Goal: Obtain resource: Download file/media

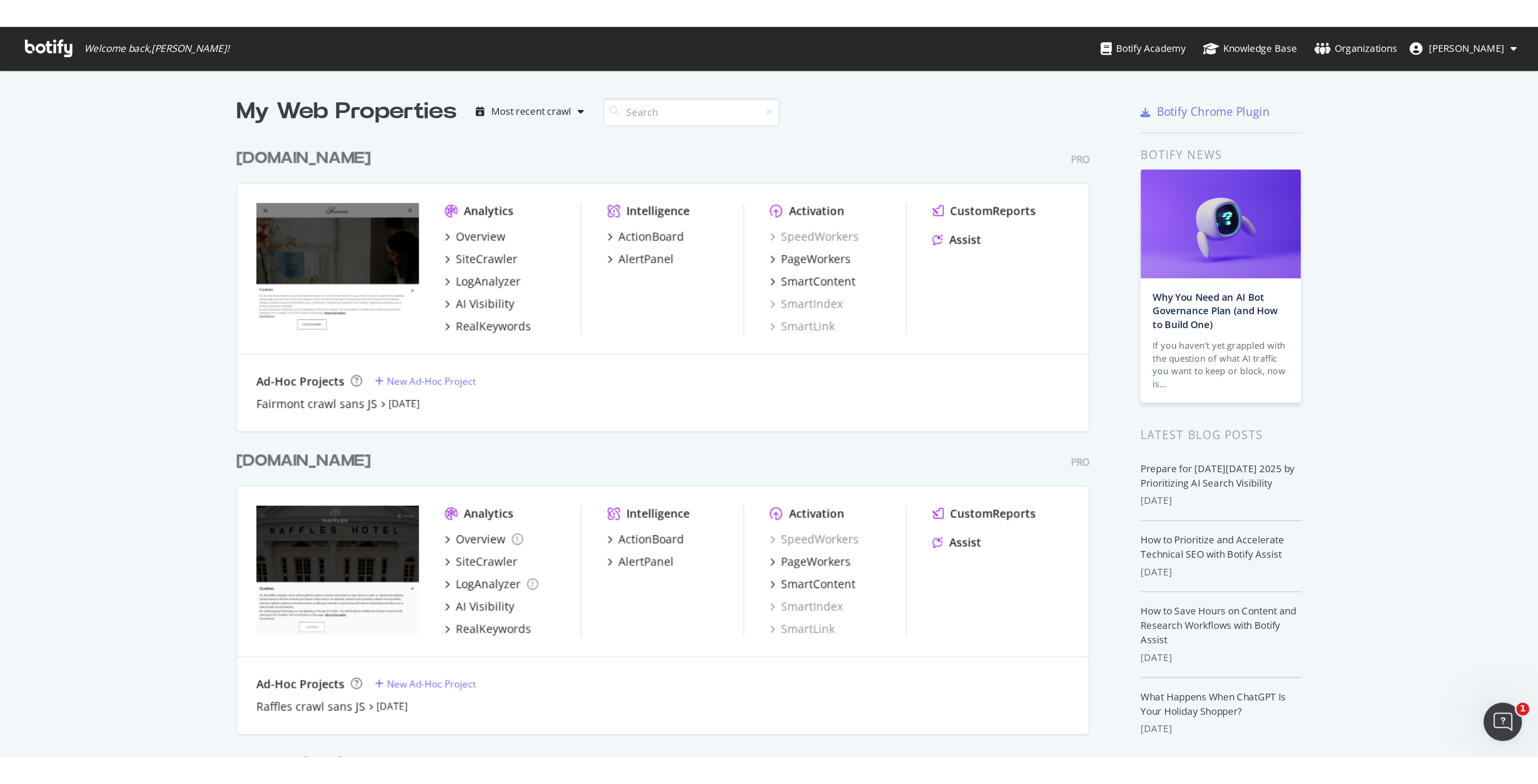
scroll to position [273, 0]
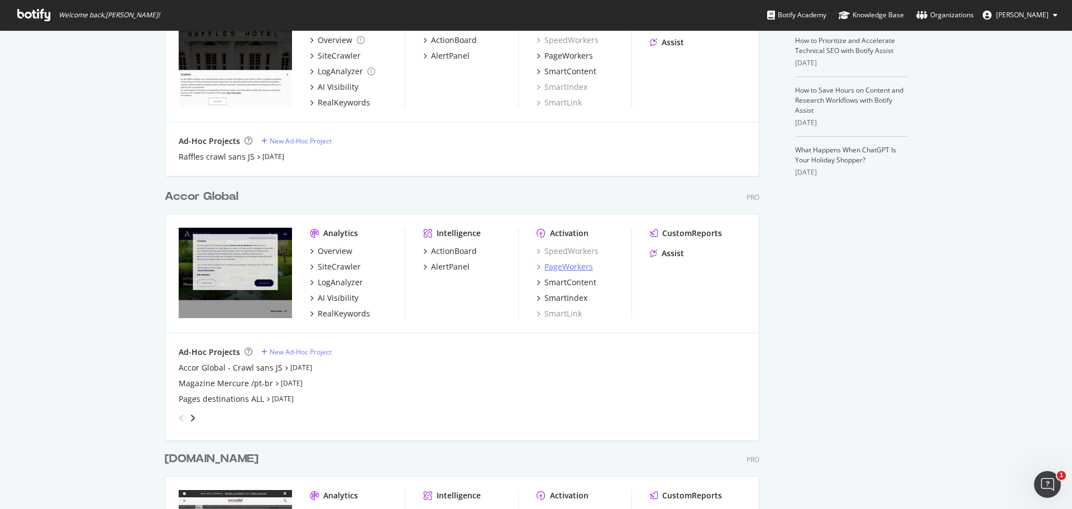
click at [561, 267] on div "PageWorkers" at bounding box center [568, 266] width 49 height 11
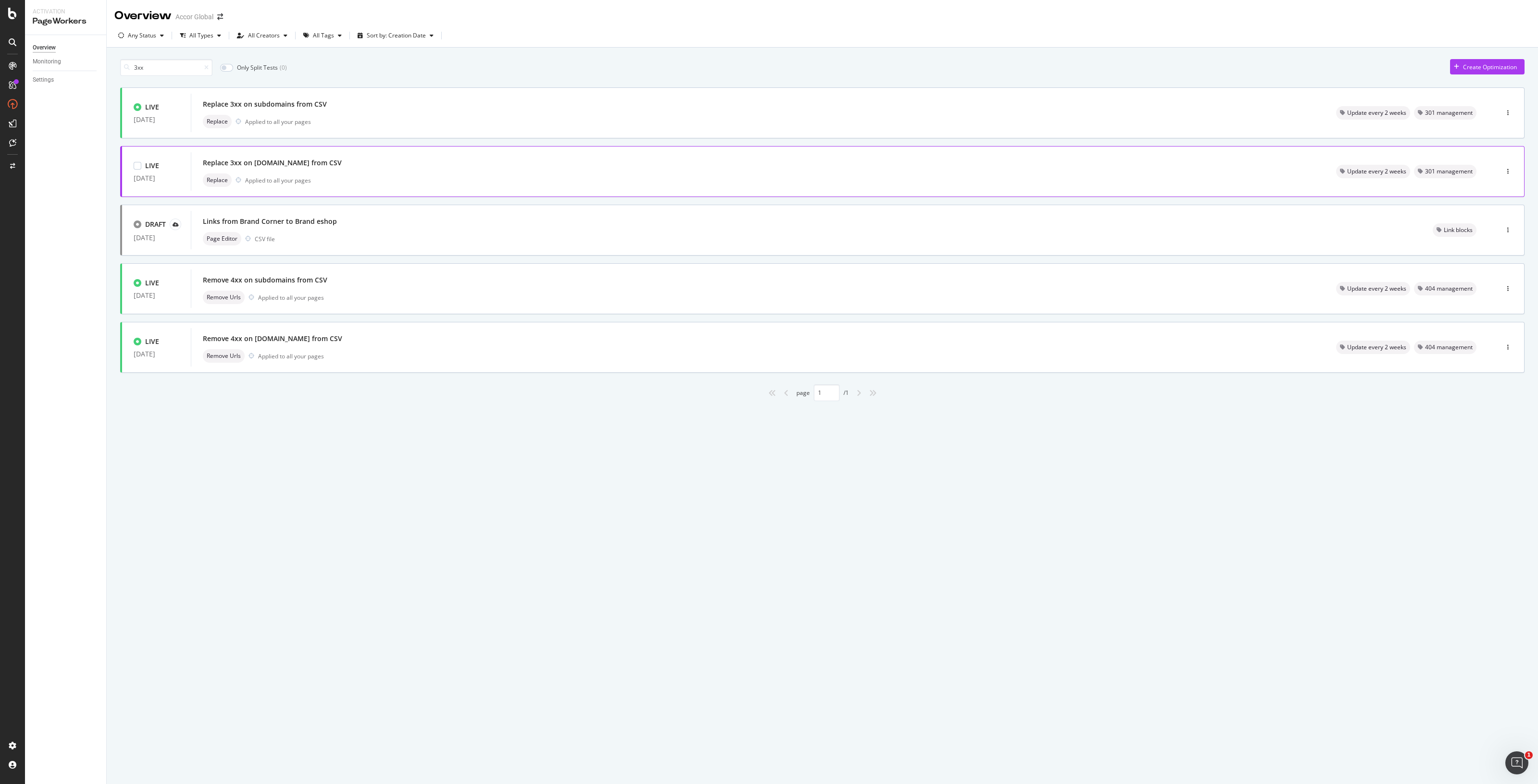
click at [312, 167] on div "Replace 3xx on all.accor.com from CSV" at bounding box center [272, 163] width 139 height 9
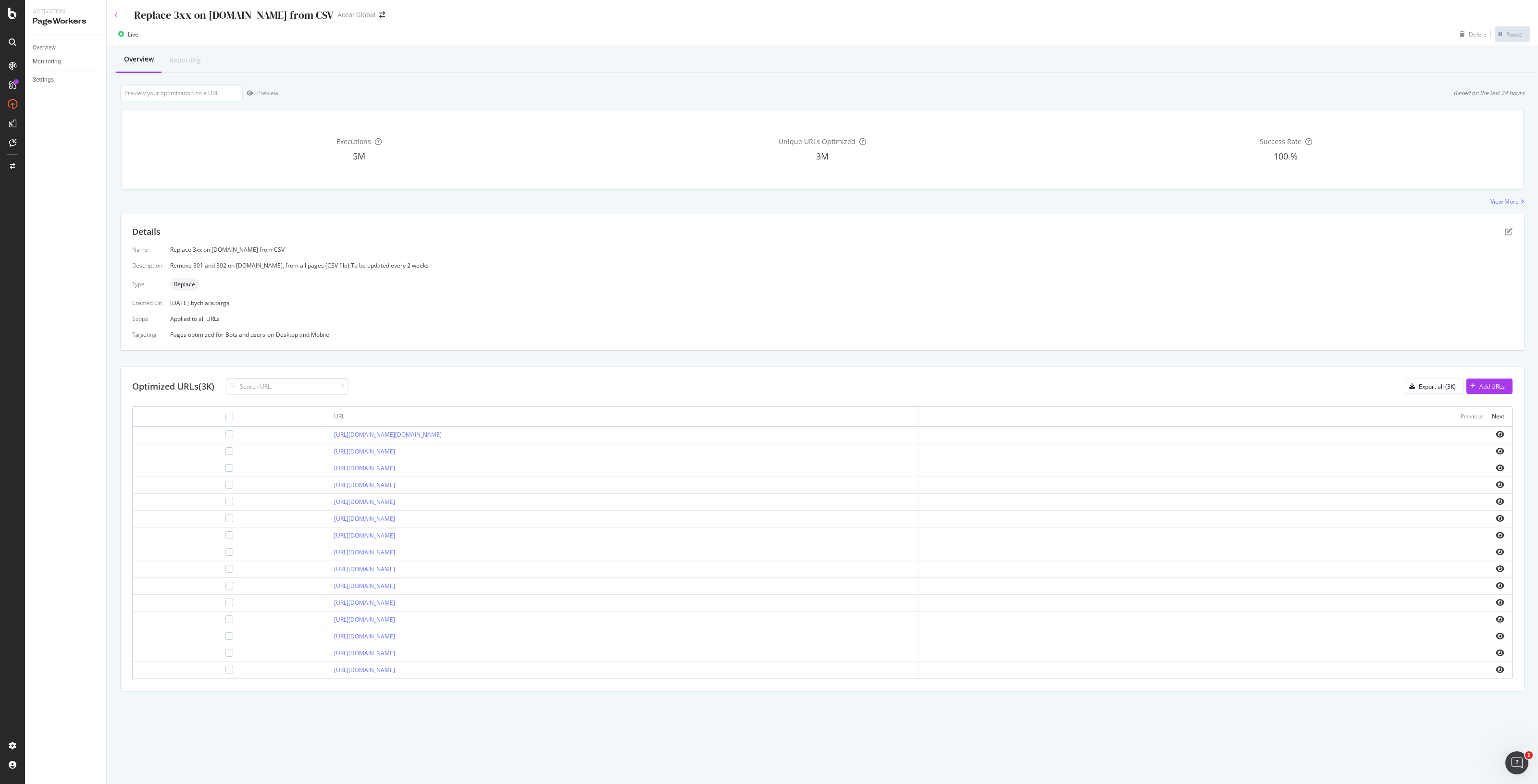
click at [116, 13] on icon at bounding box center [116, 15] width 3 height 6
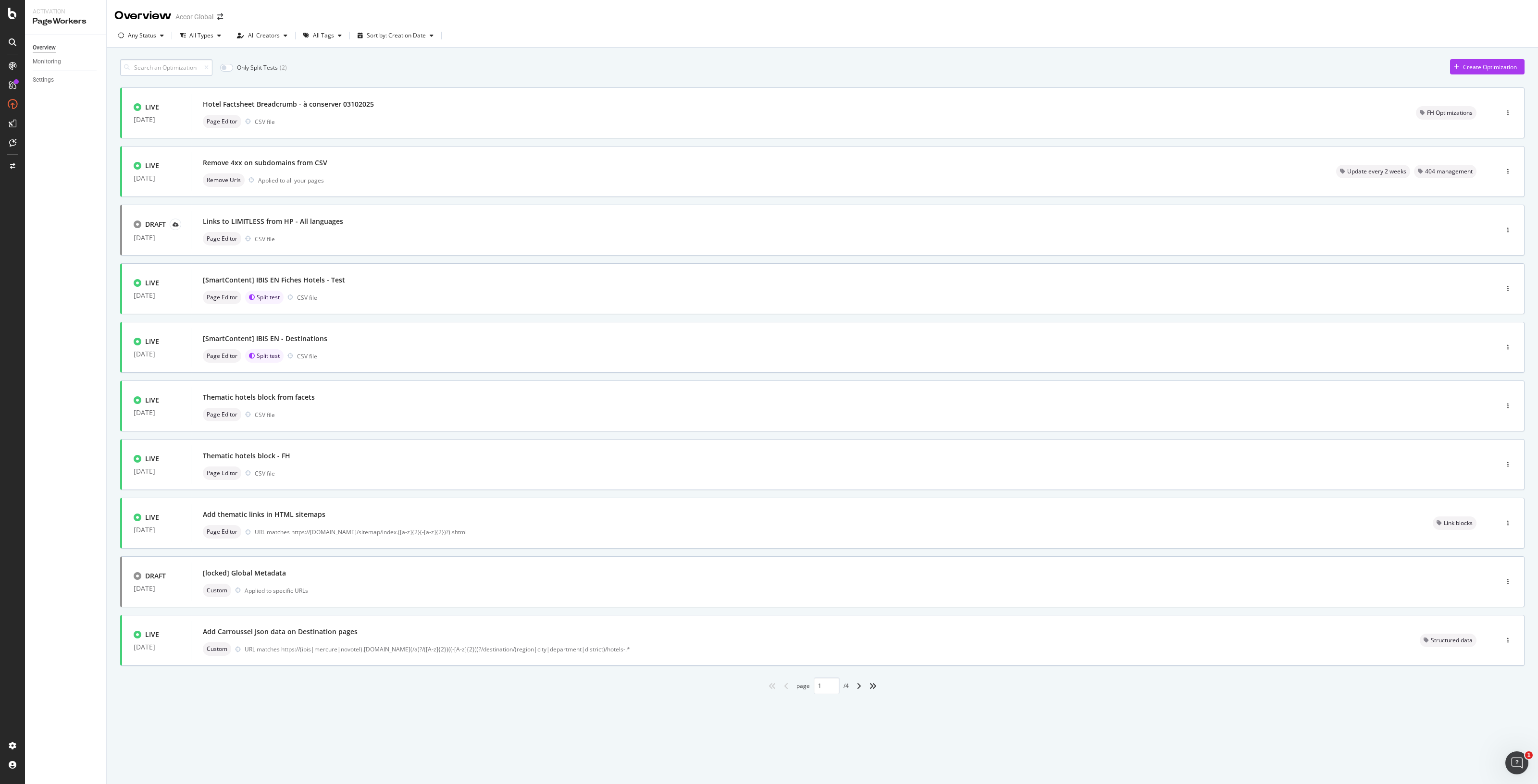
click at [176, 66] on input at bounding box center [166, 68] width 92 height 17
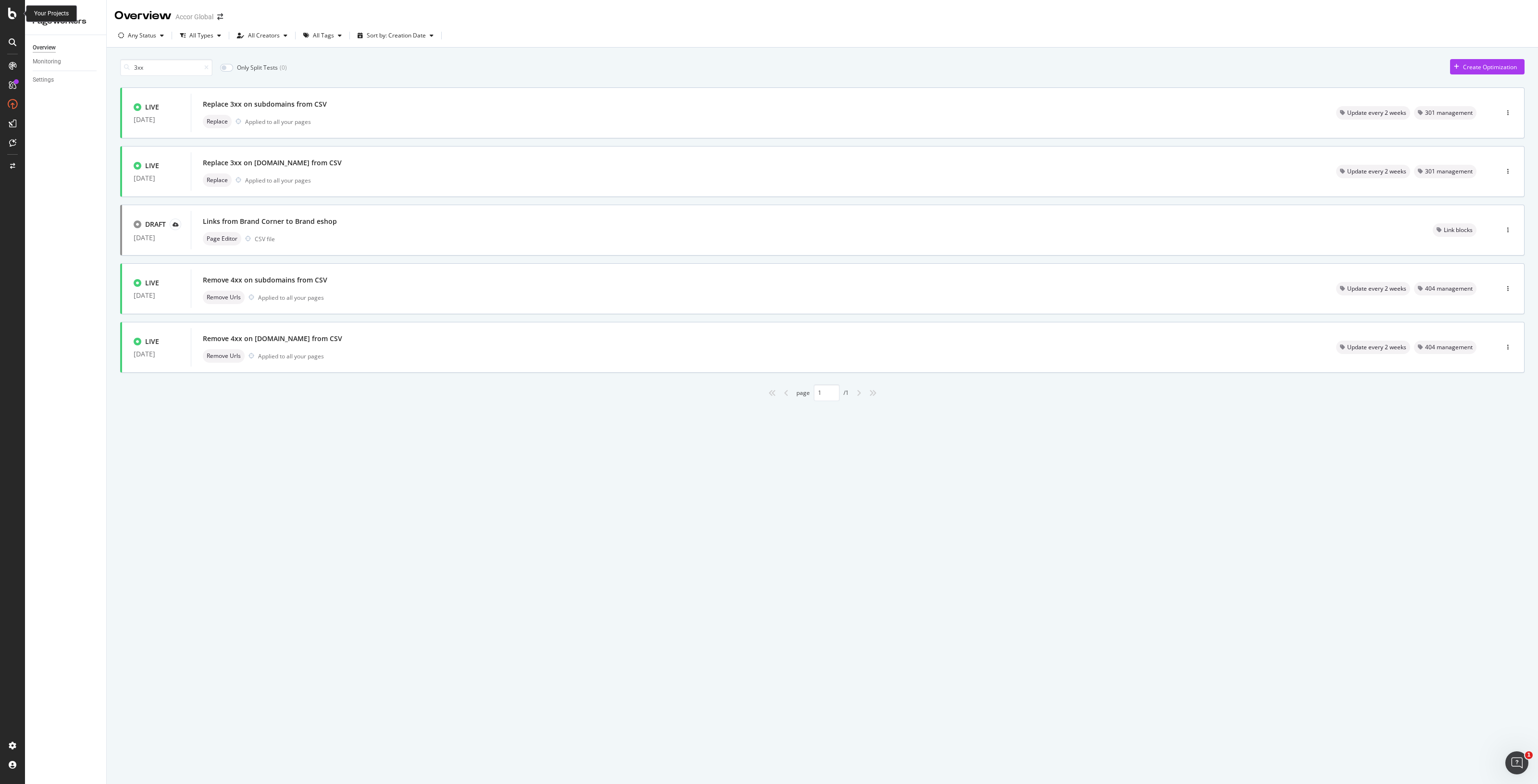
click at [11, 12] on icon at bounding box center [12, 13] width 9 height 11
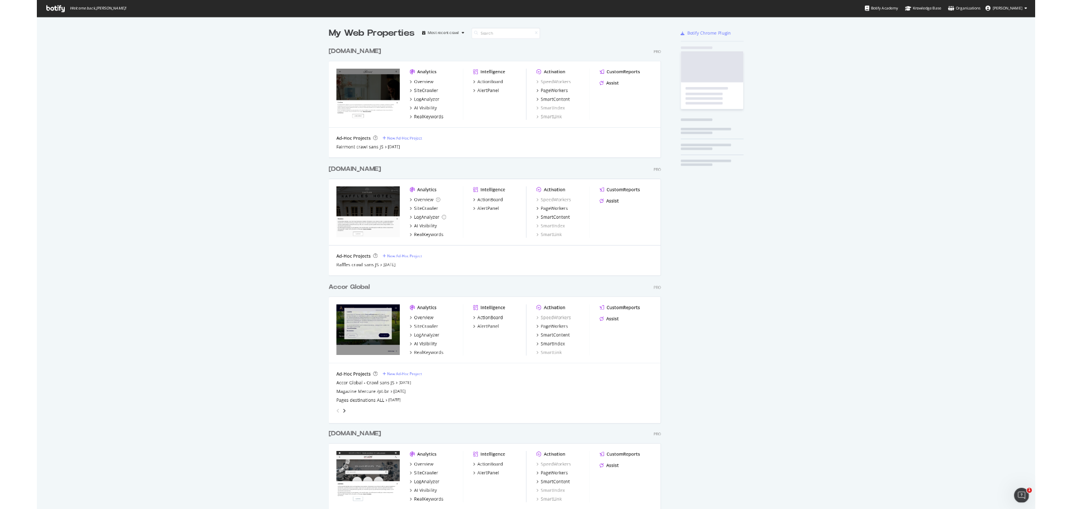
scroll to position [900, 1765]
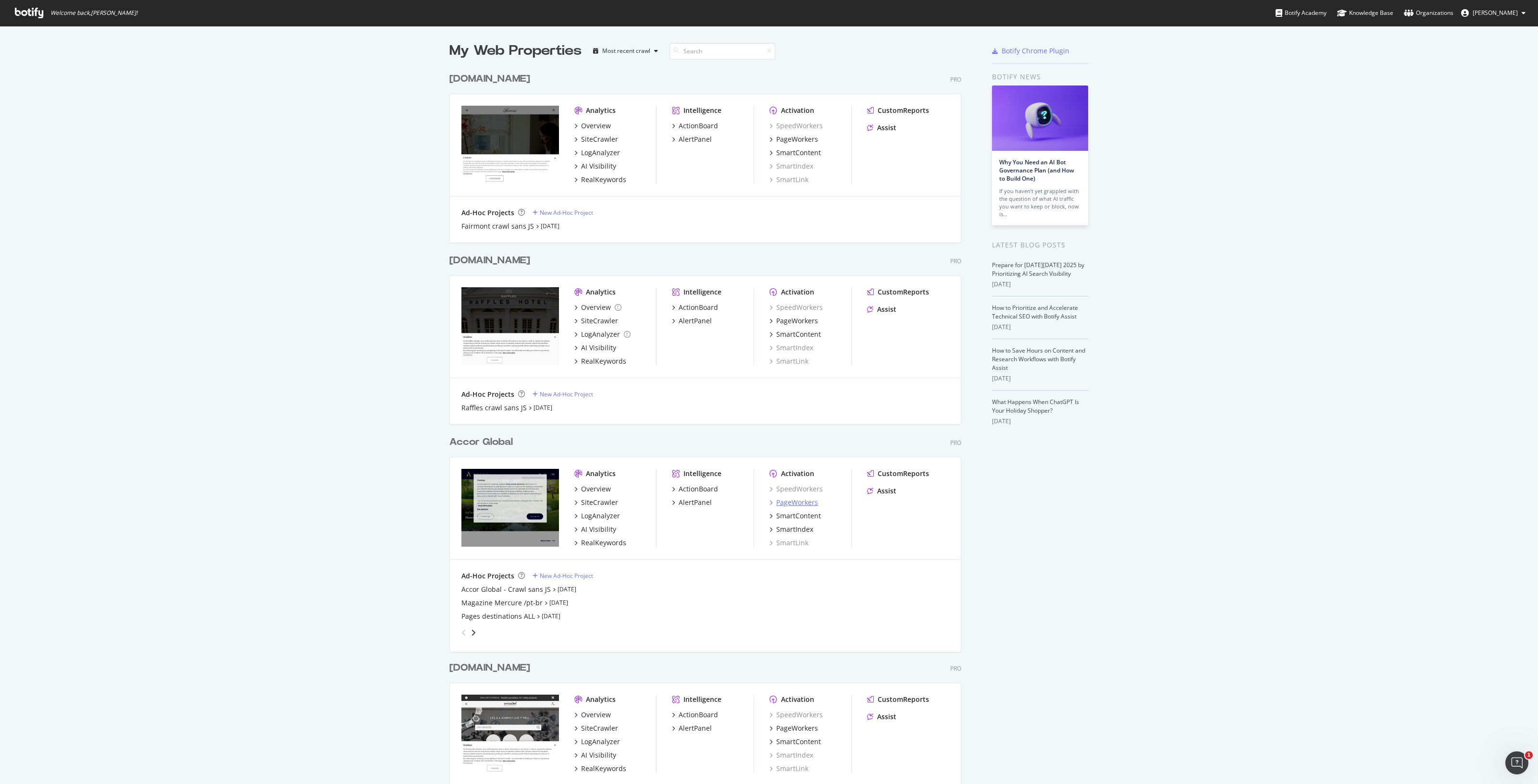
click at [788, 438] on div "PageWorkers" at bounding box center [797, 503] width 42 height 9
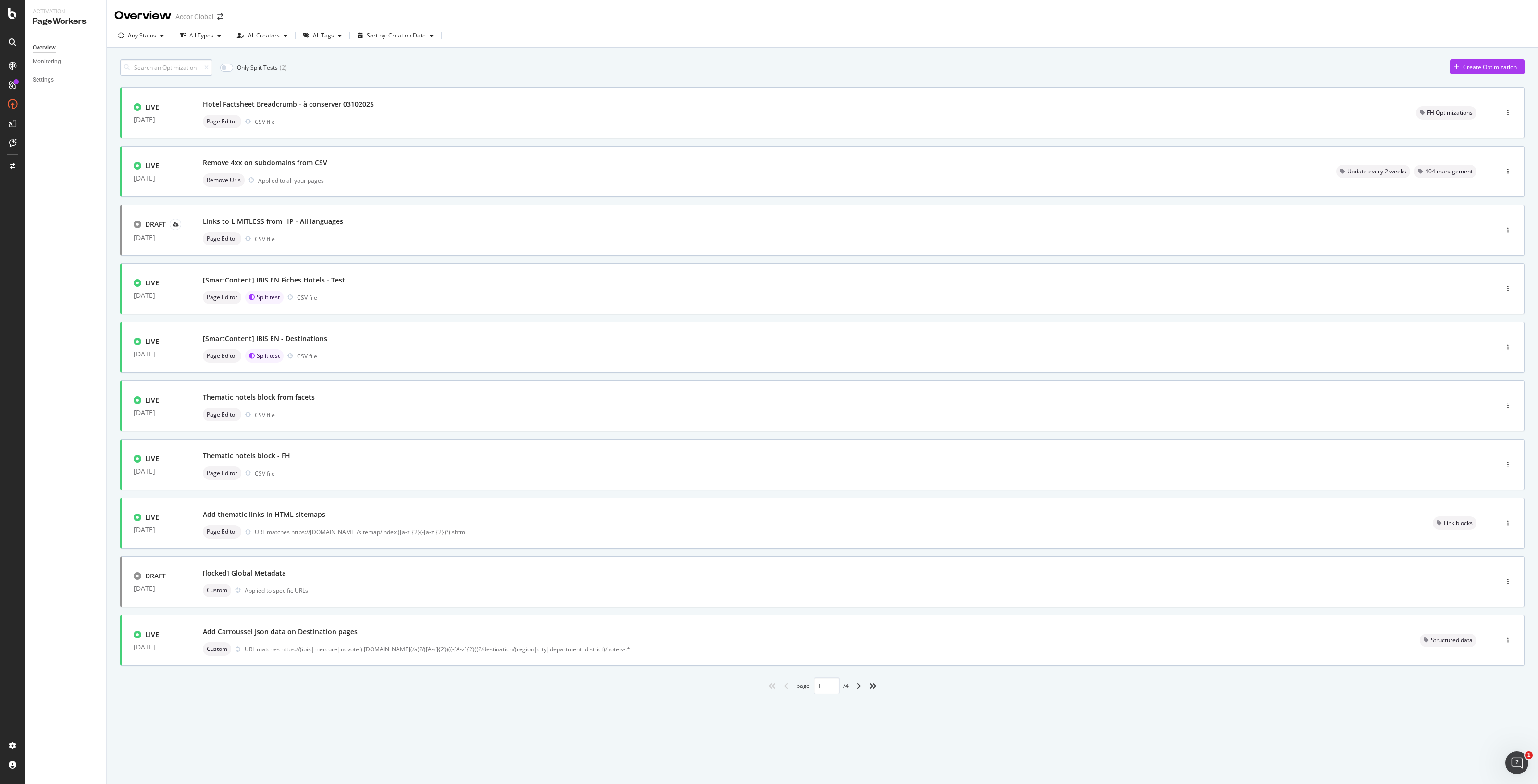
click at [151, 66] on input at bounding box center [166, 68] width 92 height 17
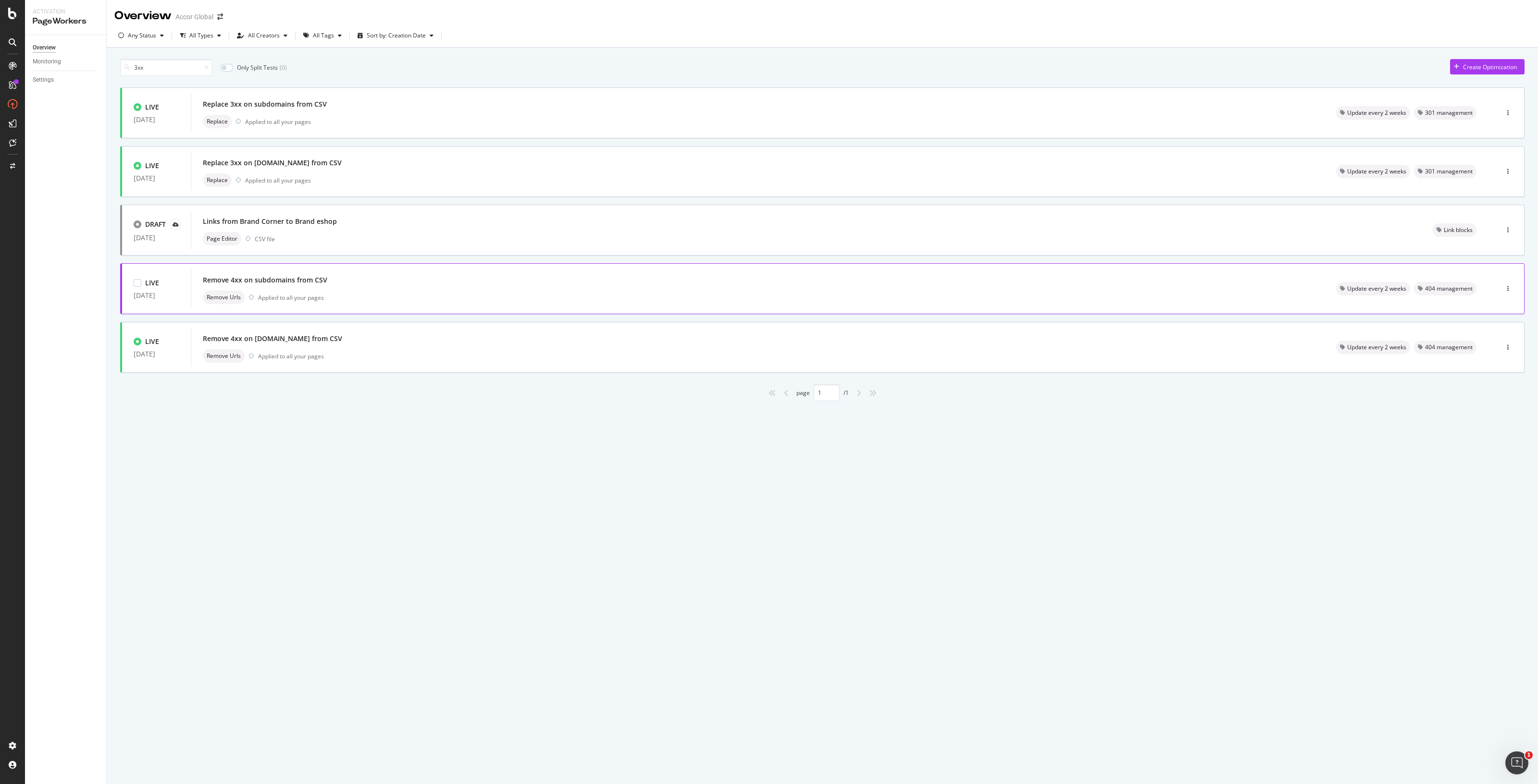
click at [285, 282] on div "Remove 4xx on subdomains from CSV" at bounding box center [265, 280] width 125 height 9
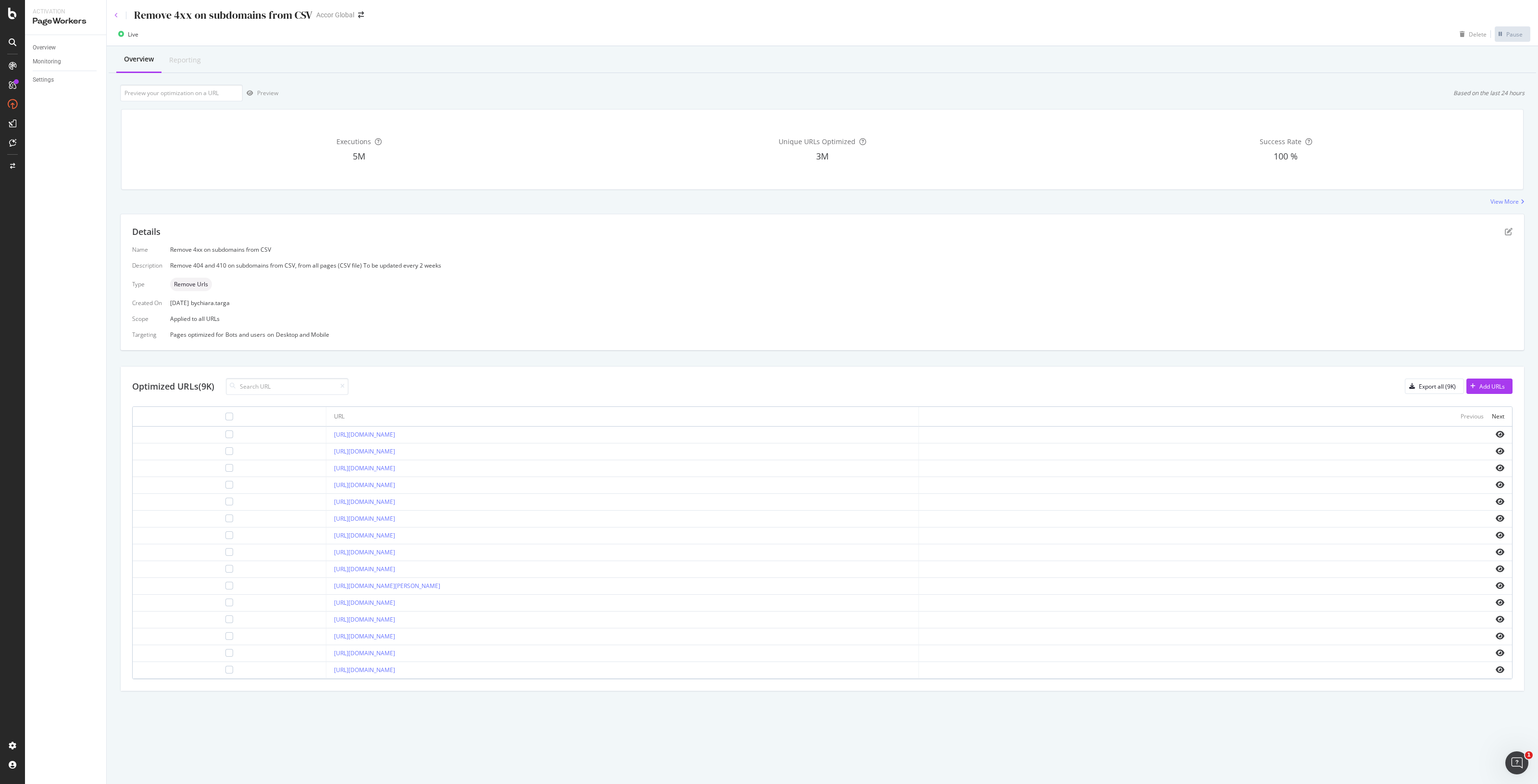
click at [115, 15] on icon at bounding box center [116, 15] width 3 height 6
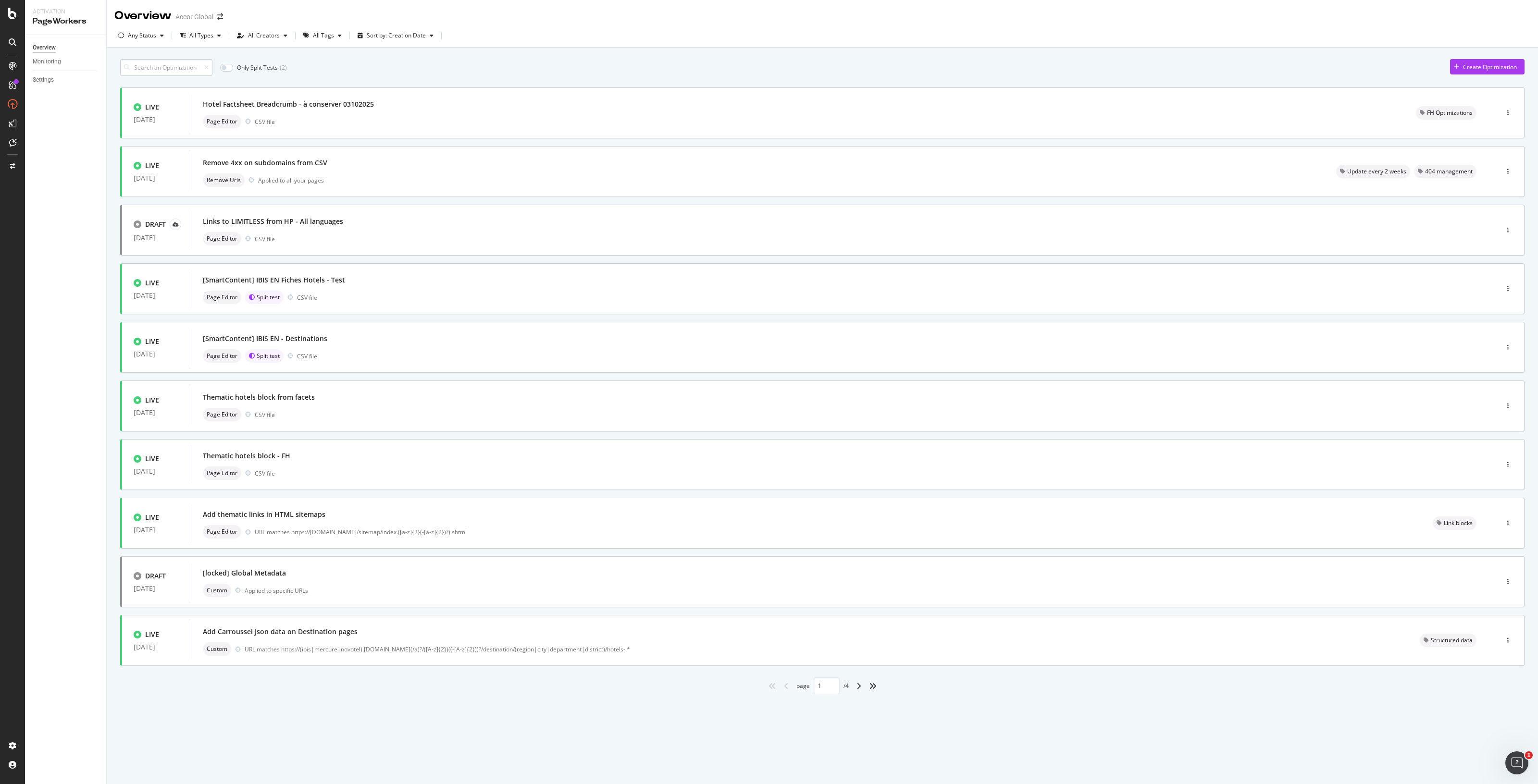
click at [162, 64] on input at bounding box center [166, 68] width 92 height 17
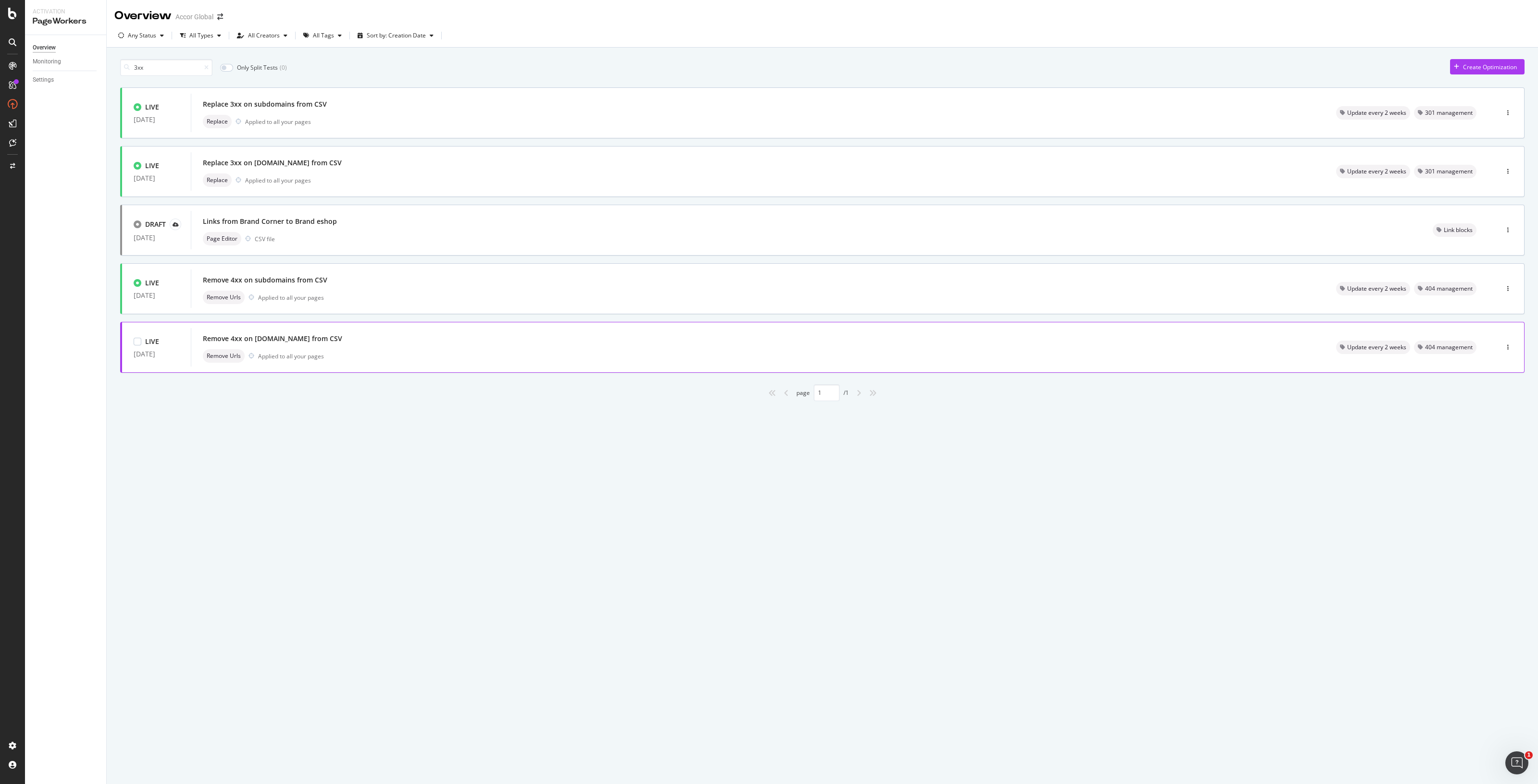
click at [278, 332] on div "Remove 4xx on all.accor.com from CSV" at bounding box center [758, 339] width 1110 height 14
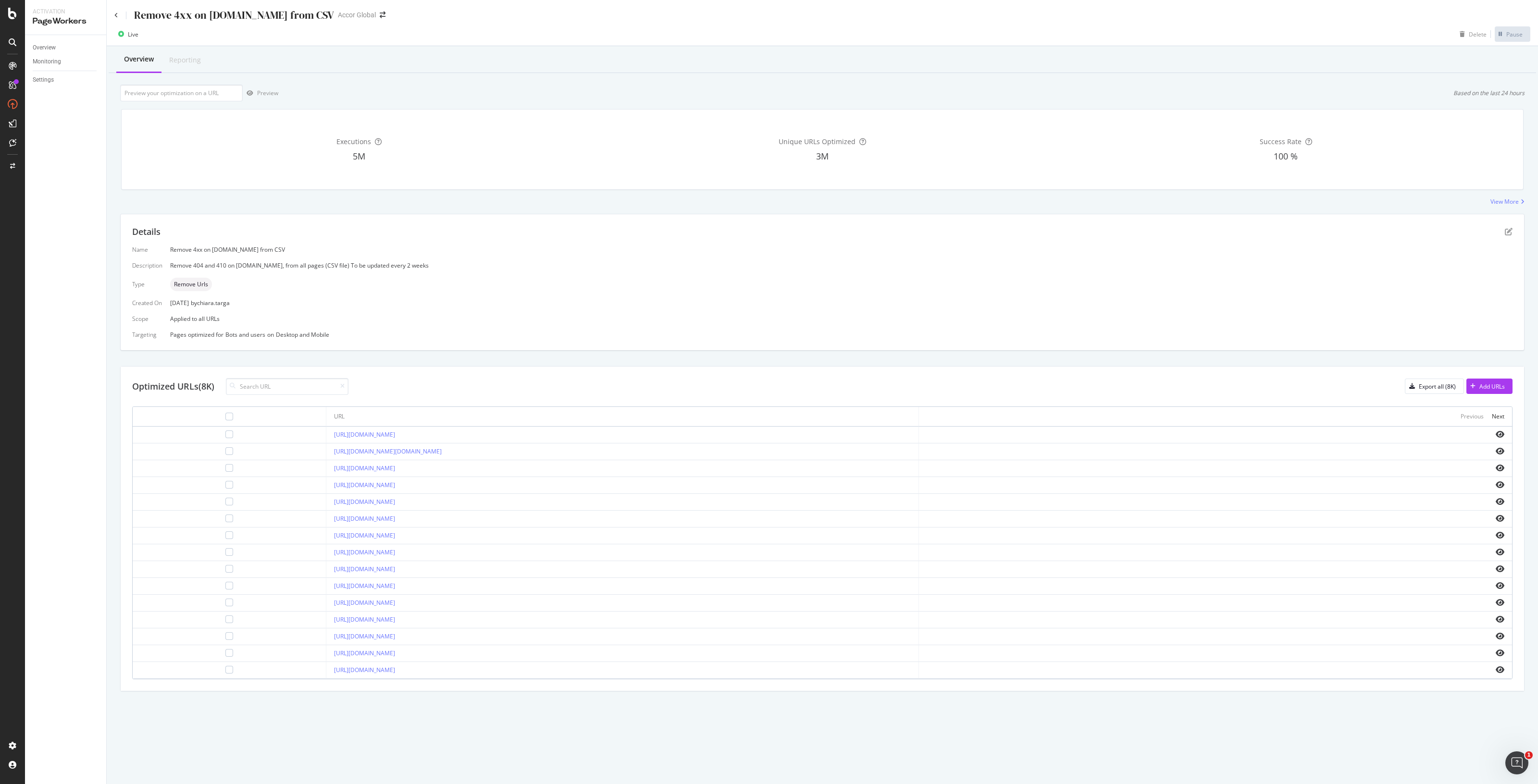
click at [119, 14] on div "Remove 4xx on all.accor.com from CSV" at bounding box center [224, 15] width 219 height 15
click at [117, 15] on icon at bounding box center [116, 15] width 3 height 6
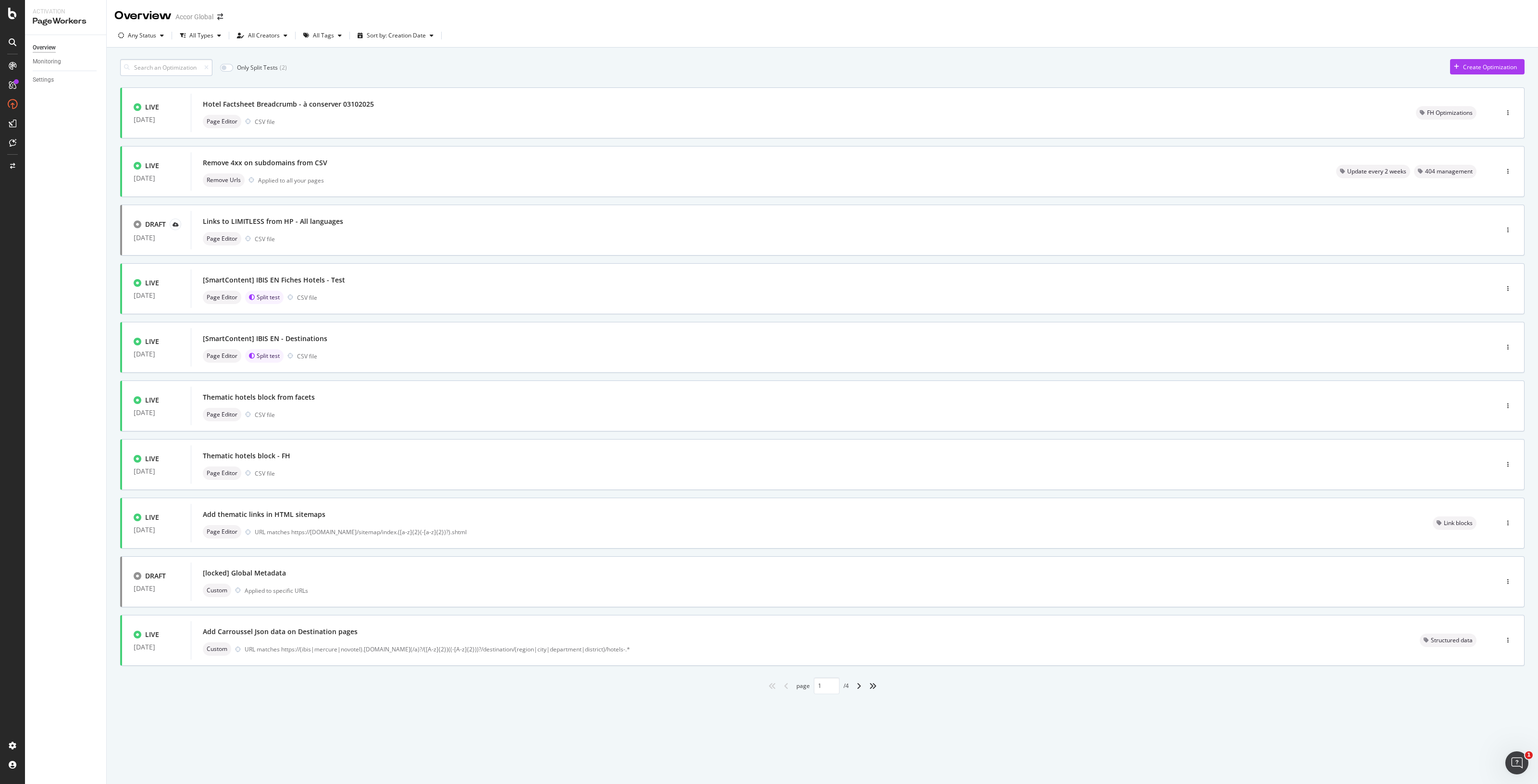
click at [179, 66] on input at bounding box center [166, 68] width 92 height 17
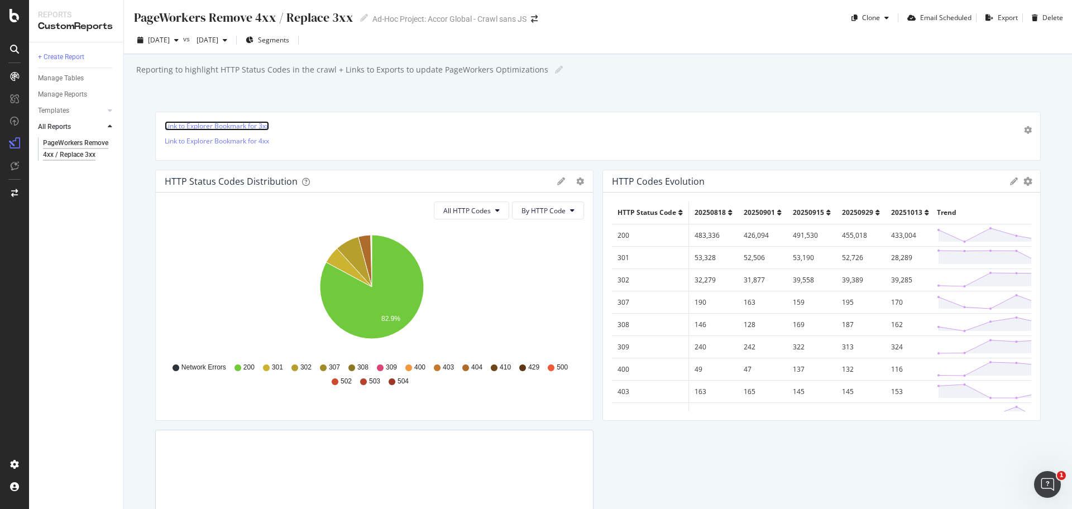
click at [256, 126] on link "Link to Explorer Bookmark for 3xx" at bounding box center [217, 125] width 104 height 9
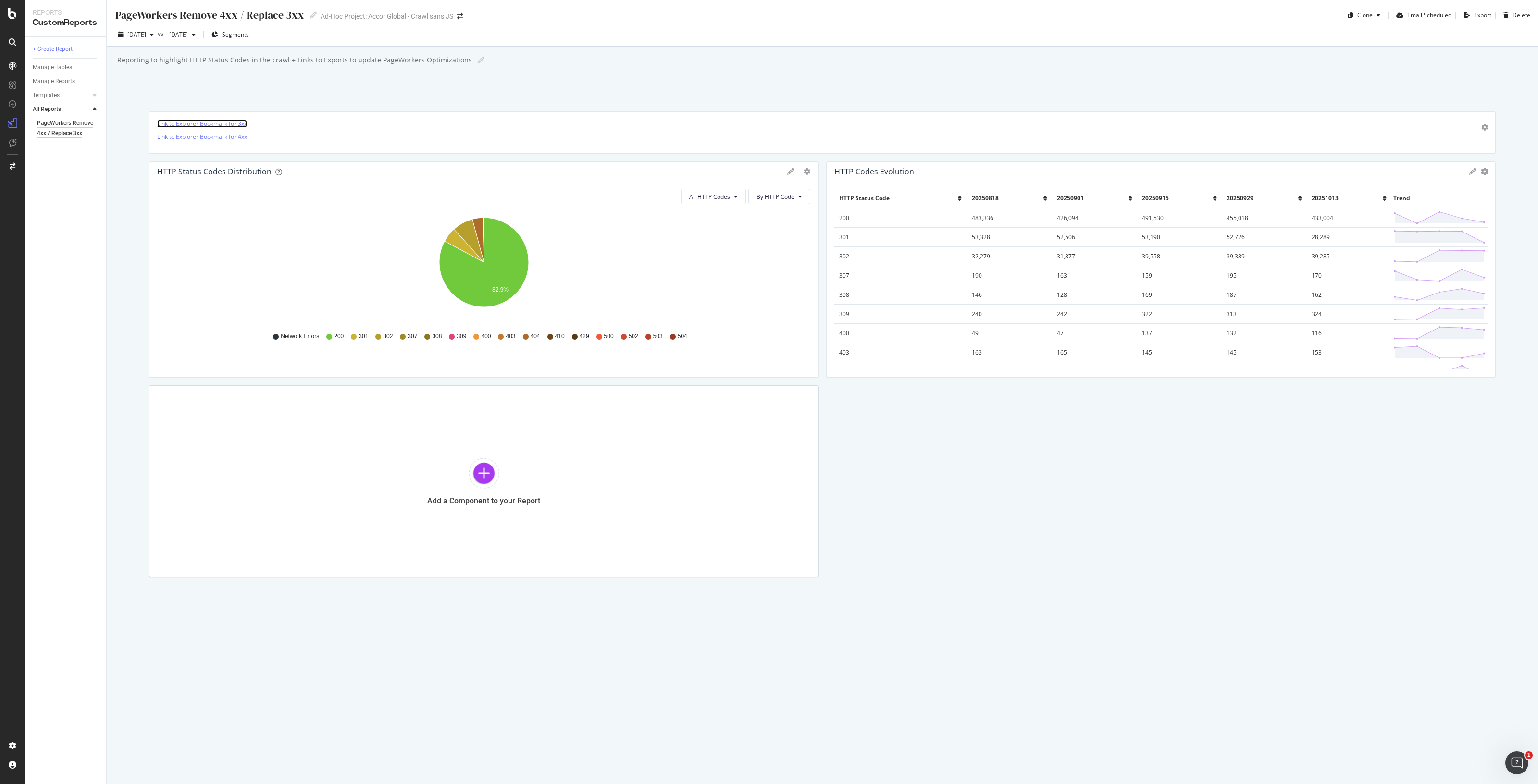
click at [195, 125] on link "Link to Explorer Bookmark for 3xx" at bounding box center [202, 123] width 90 height 8
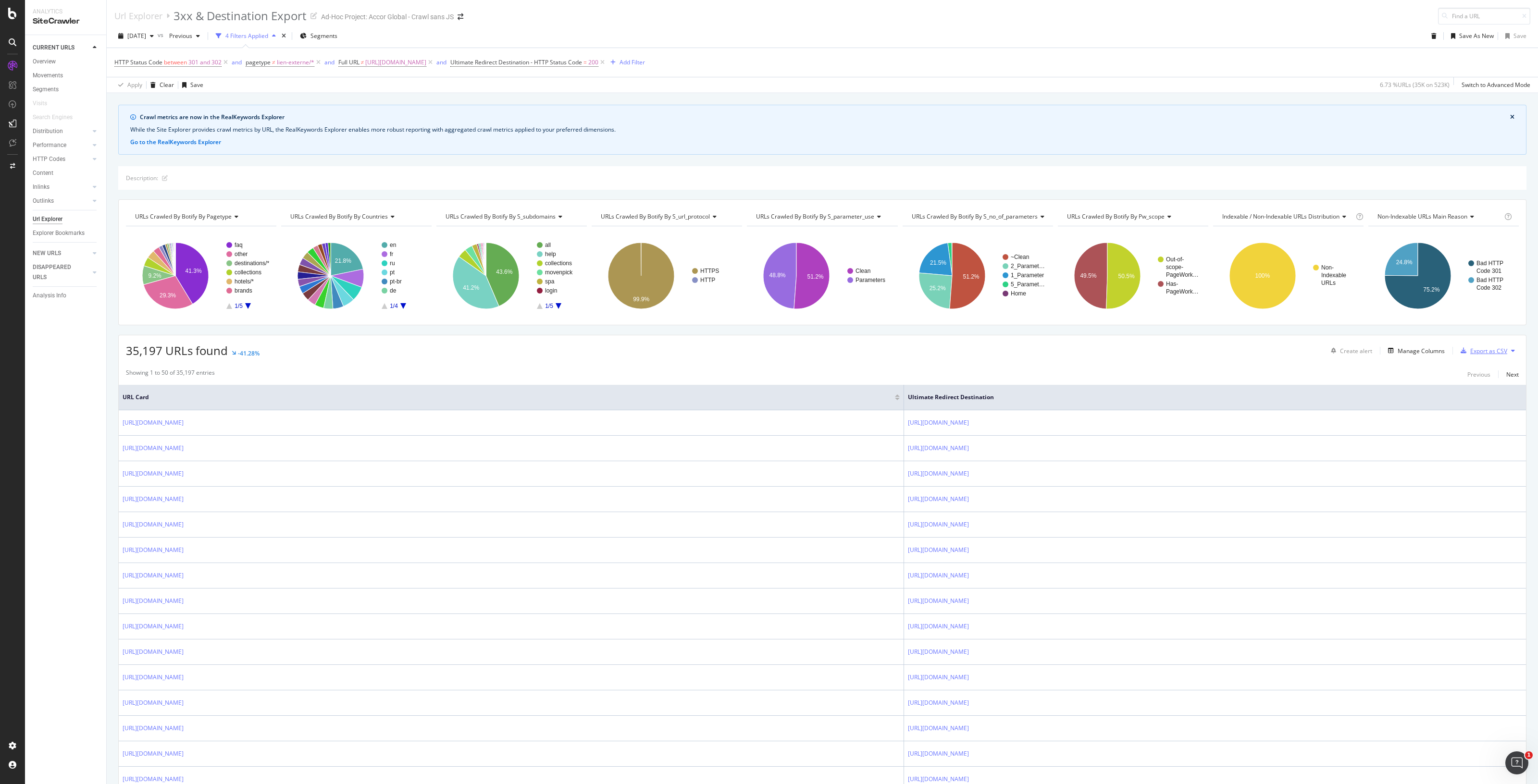
click at [1492, 350] on div "Export as CSV" at bounding box center [1488, 350] width 37 height 8
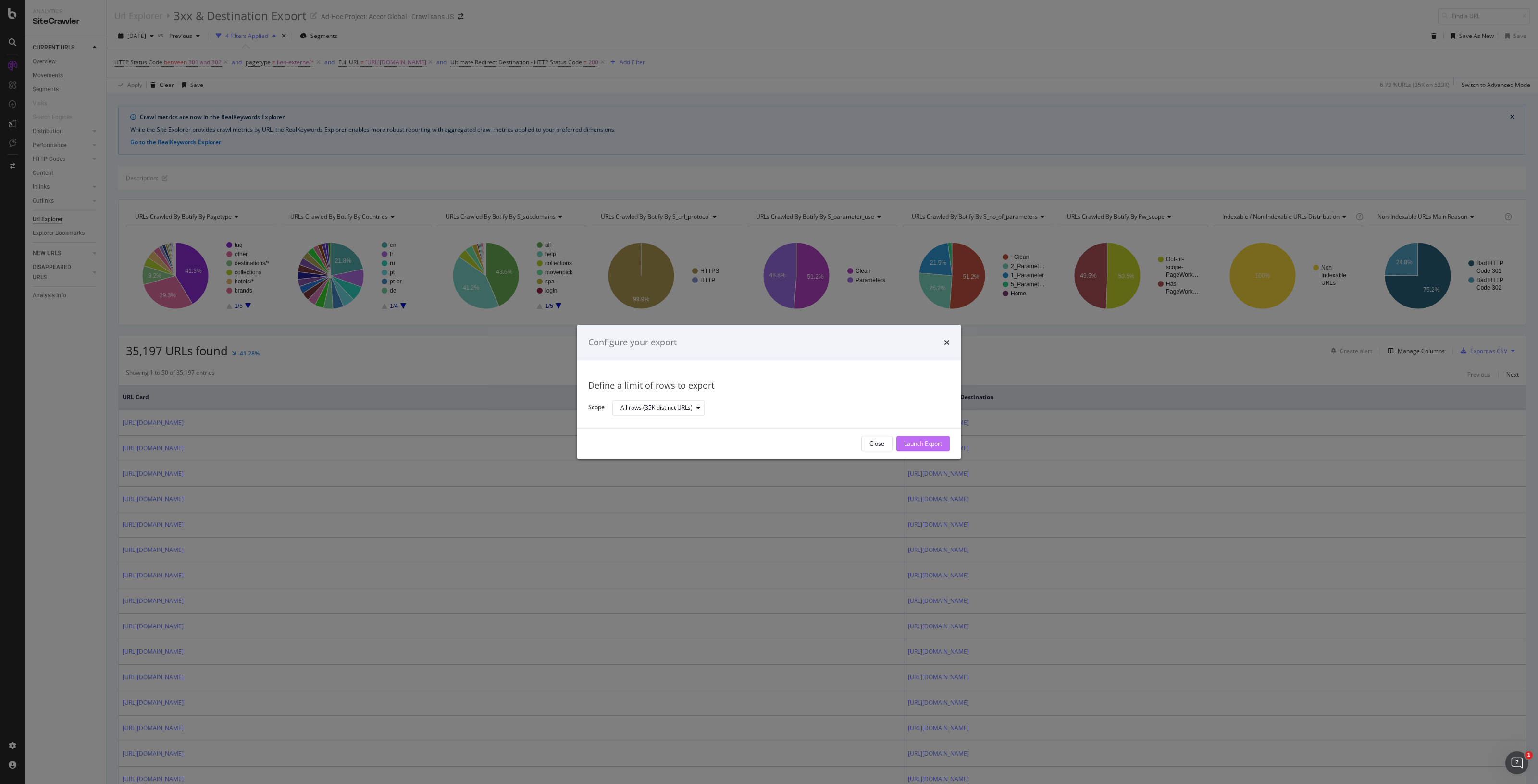
click at [940, 442] on div "Launch Export" at bounding box center [923, 443] width 38 height 8
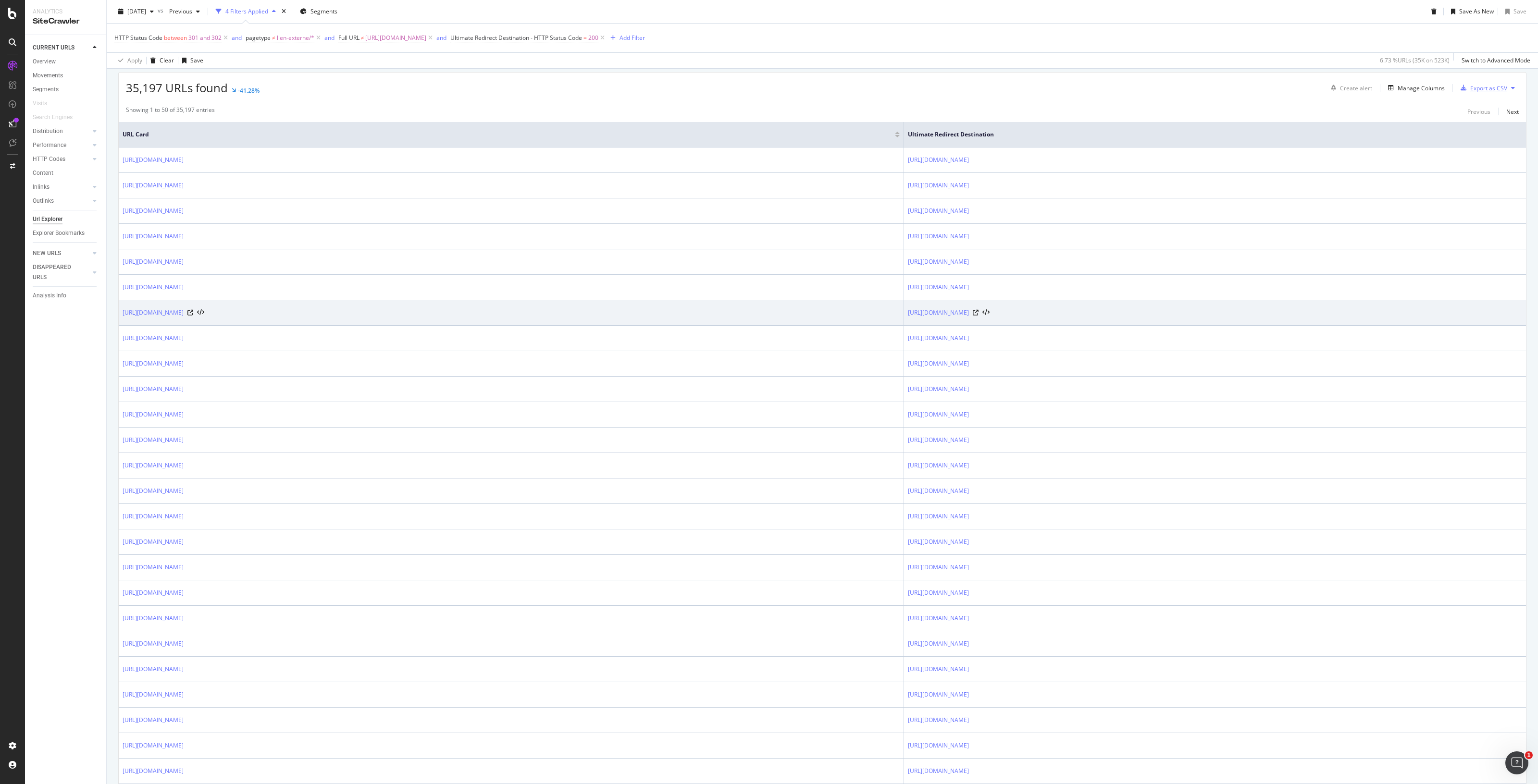
scroll to position [264, 0]
